Goal: Feedback & Contribution: Submit feedback/report problem

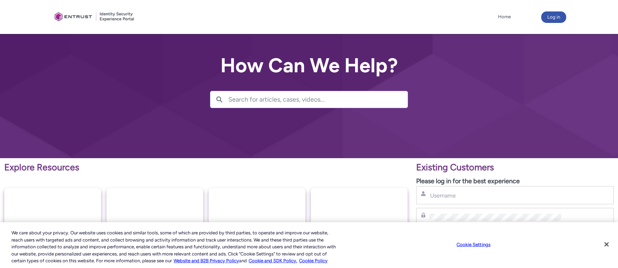
click at [268, 102] on input "Search for articles, cases, videos..." at bounding box center [317, 99] width 179 height 16
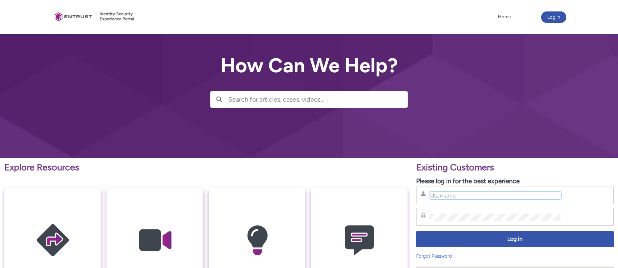
click at [439, 197] on input "Username" at bounding box center [496, 196] width 132 height 8
type input "jamie@sharegrid.com"
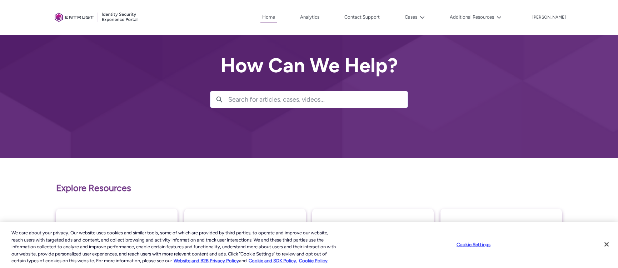
click at [268, 99] on input "Search for articles, cases, videos..." at bounding box center [317, 99] width 179 height 16
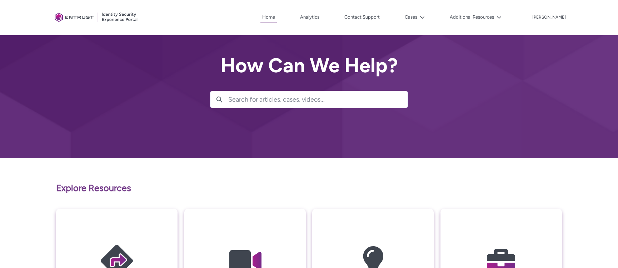
click at [235, 100] on input "Search for articles, cases, videos..." at bounding box center [317, 99] width 179 height 16
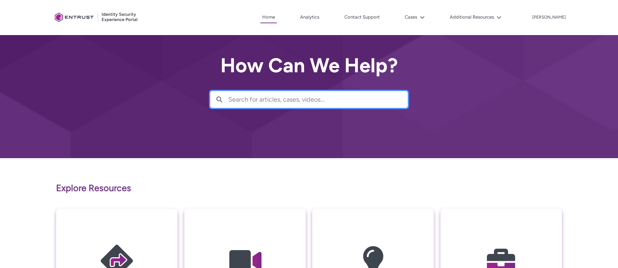
paste input "Loading workflow run"
type input "Loading workflow run"
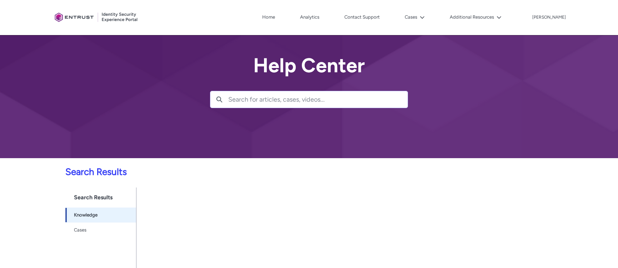
scroll to position [63, 0]
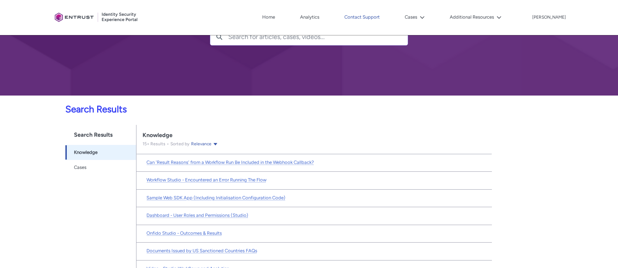
click at [382, 17] on link "Contact Support" at bounding box center [362, 17] width 39 height 11
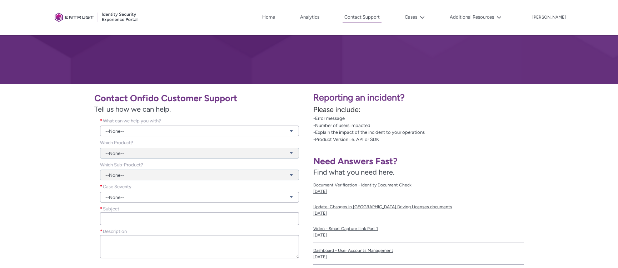
scroll to position [75, 0]
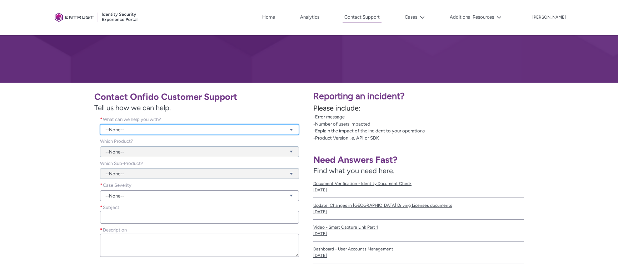
click at [146, 125] on link "--None--" at bounding box center [199, 129] width 199 height 11
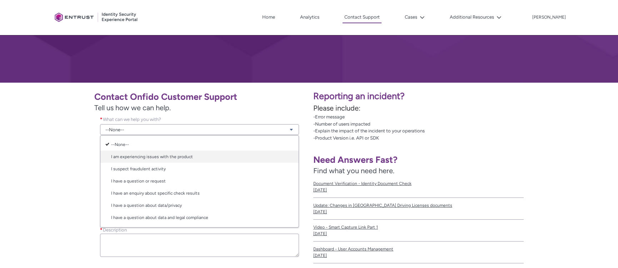
click at [187, 156] on link "I am experiencing issues with the product" at bounding box center [199, 156] width 198 height 12
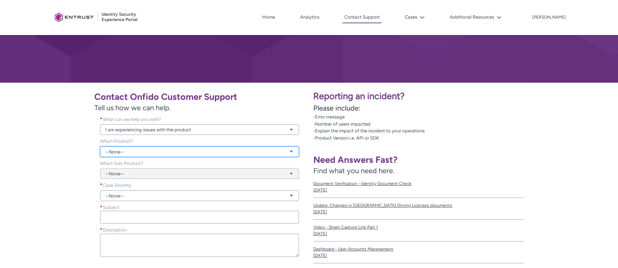
click at [150, 146] on link "--None--" at bounding box center [199, 151] width 199 height 11
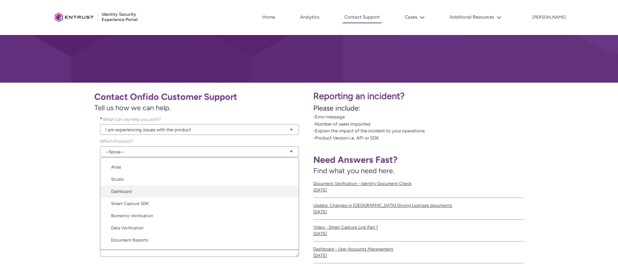
scroll to position [9, 0]
click at [141, 193] on link "Dashboard" at bounding box center [199, 194] width 198 height 12
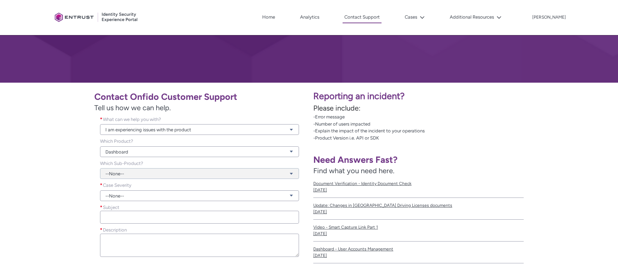
click at [140, 173] on div "--None--" at bounding box center [199, 169] width 199 height 19
click at [142, 171] on div "--None--" at bounding box center [199, 169] width 199 height 19
click at [281, 172] on div "--None--" at bounding box center [199, 169] width 199 height 19
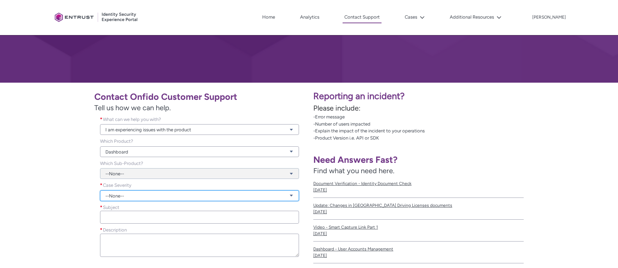
click at [129, 194] on link "--None--" at bounding box center [199, 195] width 199 height 11
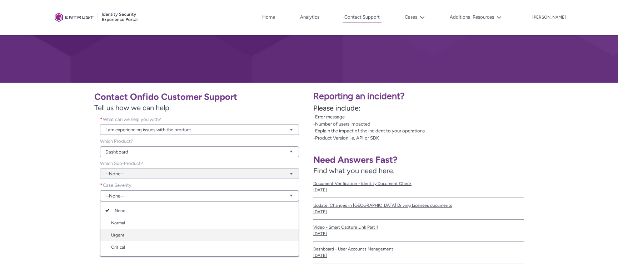
click at [125, 235] on link "Urgent" at bounding box center [199, 235] width 198 height 12
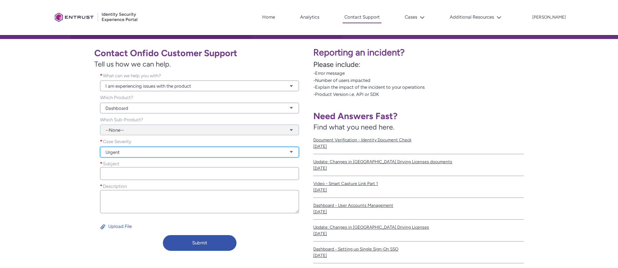
scroll to position [123, 0]
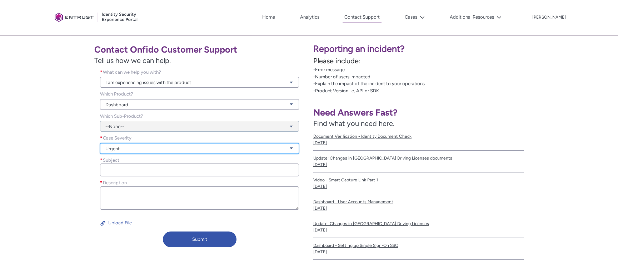
click at [147, 149] on link "Urgent" at bounding box center [199, 148] width 199 height 11
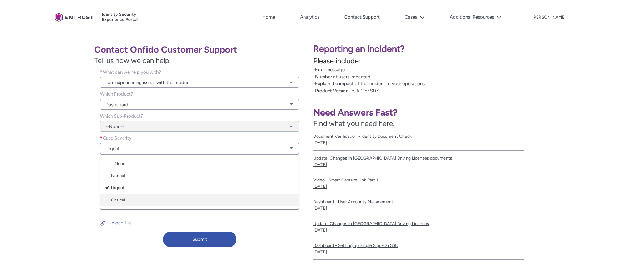
click at [126, 204] on link "Critical" at bounding box center [199, 200] width 198 height 12
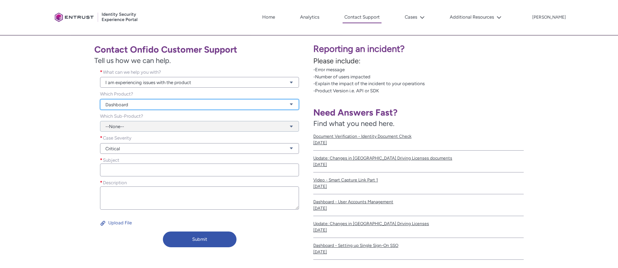
click at [142, 104] on link "Dashboard" at bounding box center [199, 104] width 199 height 11
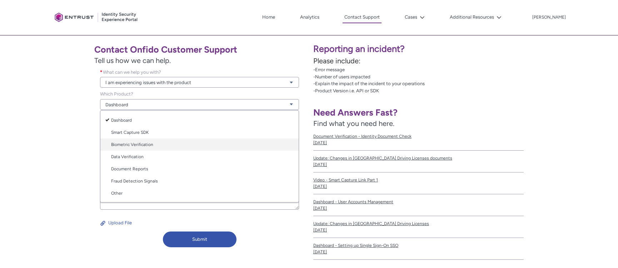
scroll to position [0, 0]
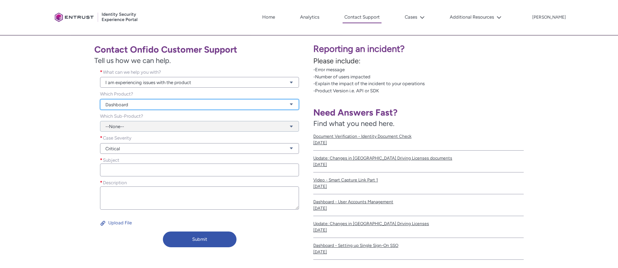
click at [146, 103] on link "Dashboard" at bounding box center [199, 104] width 199 height 11
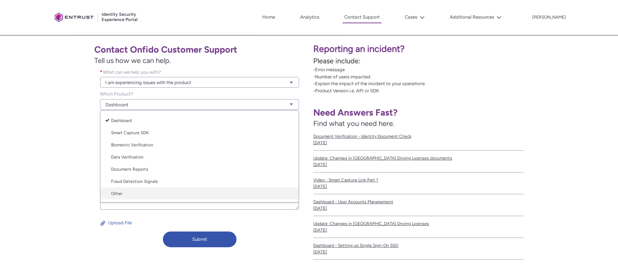
scroll to position [36, 0]
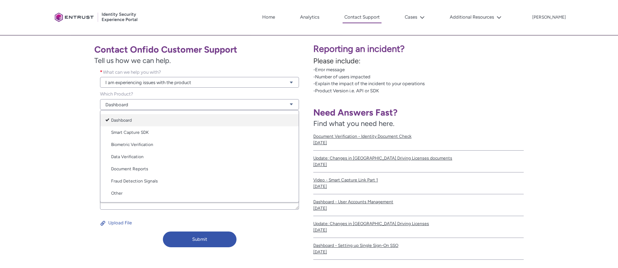
click at [140, 118] on link "Dashboard" at bounding box center [199, 120] width 198 height 12
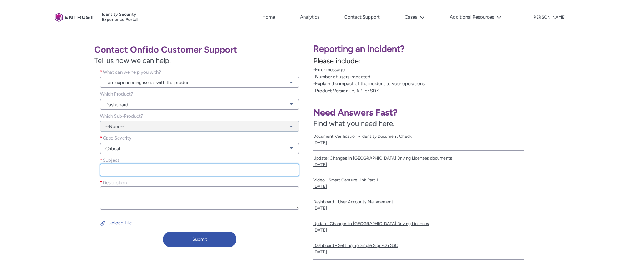
click at [124, 170] on input "Subject *" at bounding box center [199, 169] width 199 height 13
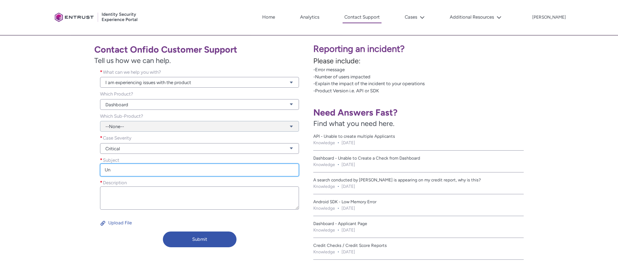
type input "U"
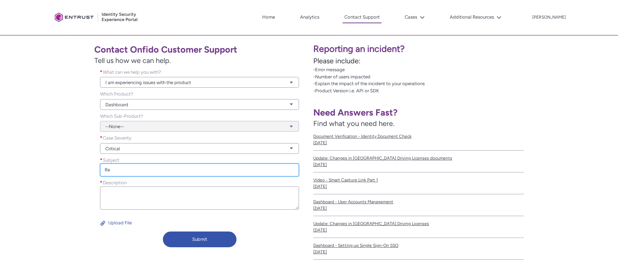
type input "R"
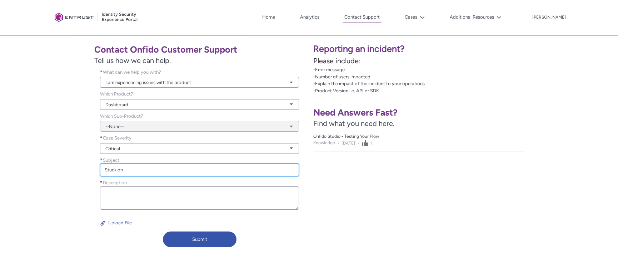
paste input "Loading workflow run"
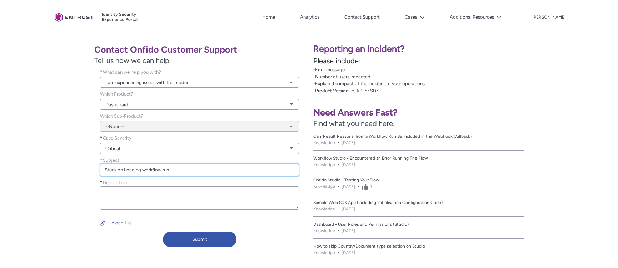
drag, startPoint x: 124, startPoint y: 169, endPoint x: 124, endPoint y: 173, distance: 3.9
click at [124, 169] on input "Stuck on Loading workflow run" at bounding box center [199, 169] width 199 height 13
drag, startPoint x: 173, startPoint y: 170, endPoint x: 173, endPoint y: 179, distance: 9.3
click at [174, 171] on input "Stuck on "Loading workflow run" at bounding box center [199, 169] width 199 height 13
drag, startPoint x: 249, startPoint y: 171, endPoint x: 109, endPoint y: 168, distance: 140.9
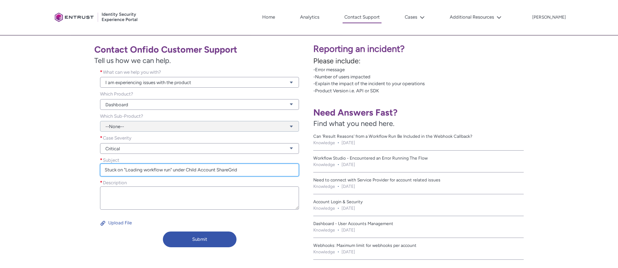
click at [99, 168] on div "Subject * Stuck on "Loading workflow run" under Child Account ShareGrid" at bounding box center [200, 167] width 202 height 20
type input "Stuck on "Loading workflow run" under Child Account ShareGrid"
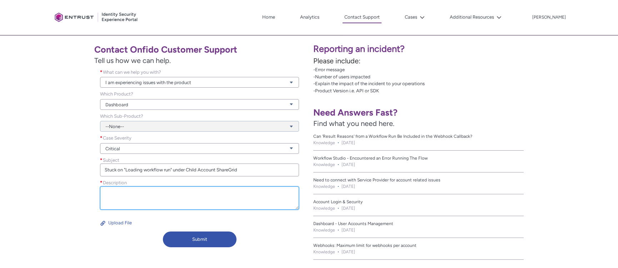
click at [137, 191] on textarea "Description *" at bounding box center [199, 197] width 199 height 23
paste textarea "Stuck on "Loading workflow run" under Child Account ShareGrid"
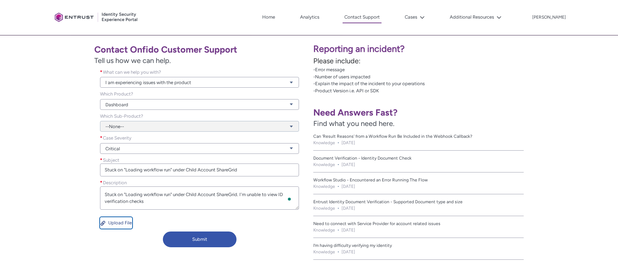
click at [116, 222] on button "Upload File" at bounding box center [116, 222] width 32 height 11
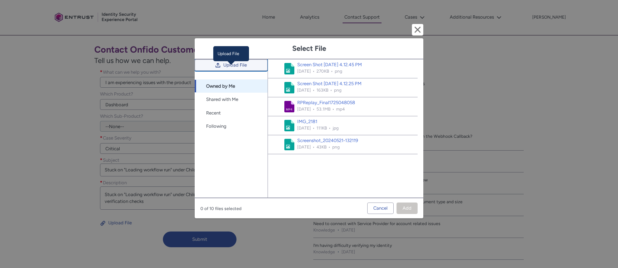
click at [241, 70] on span "Upload File" at bounding box center [235, 65] width 24 height 11
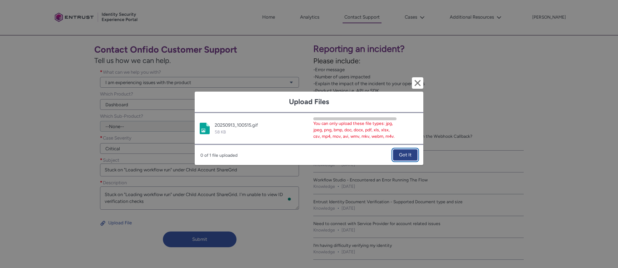
click at [403, 156] on span "Got It" at bounding box center [405, 154] width 13 height 11
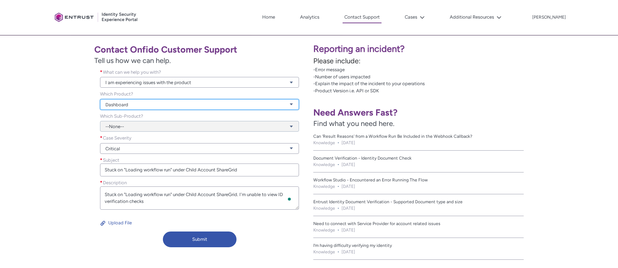
click at [171, 101] on link "Dashboard" at bounding box center [199, 104] width 199 height 11
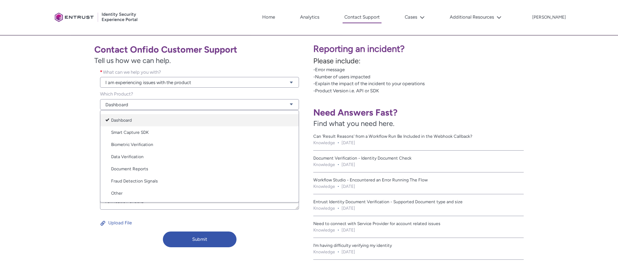
scroll to position [123, 0]
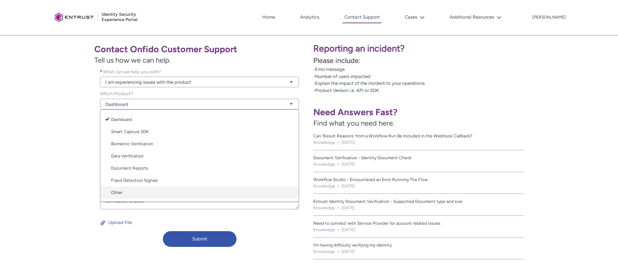
click at [124, 192] on link "Other" at bounding box center [199, 192] width 198 height 12
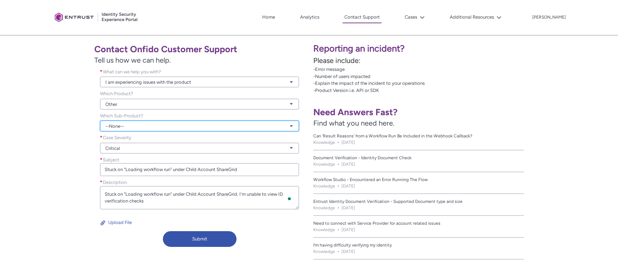
click at [140, 125] on link "--None--" at bounding box center [199, 125] width 199 height 11
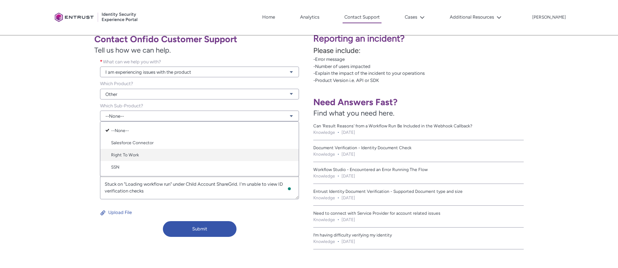
scroll to position [134, 0]
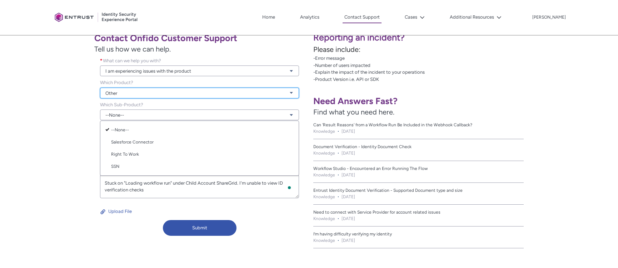
click at [140, 93] on link "Other" at bounding box center [199, 93] width 199 height 11
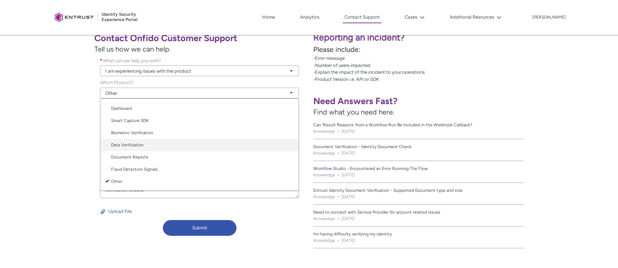
scroll to position [0, 0]
click at [139, 143] on link "Dashboard" at bounding box center [199, 144] width 198 height 12
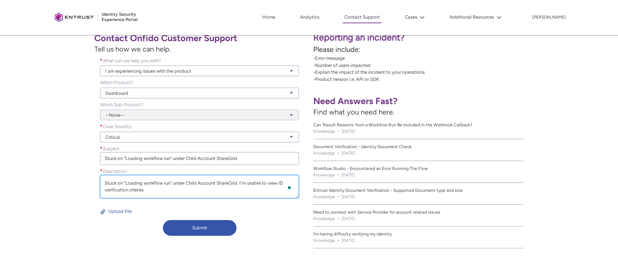
click at [151, 189] on textarea "Stuck on "Loading workflow run" under Child Account ShareGrid. I'm unable to vi…" at bounding box center [199, 186] width 199 height 23
paste textarea "[URL][DOMAIN_NAME]"
type textarea "Stuck on "Loading workflow run" under Child Account ShareGrid. I'm unable to vi…"
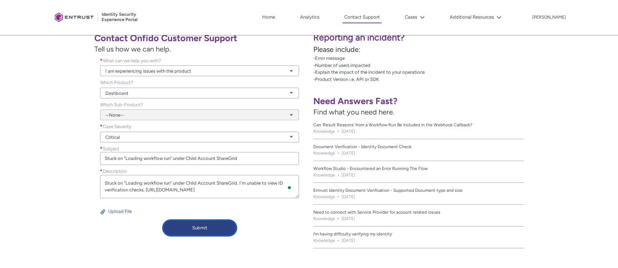
click at [201, 228] on button "Submit" at bounding box center [200, 228] width 74 height 16
